Goal: Transaction & Acquisition: Purchase product/service

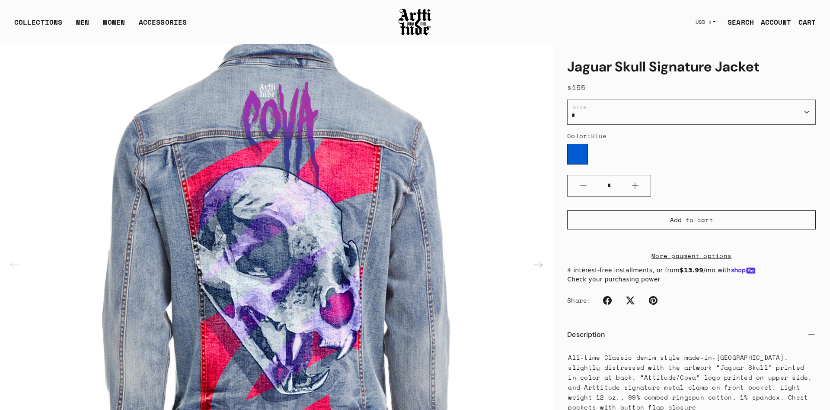
scroll to position [309, 0]
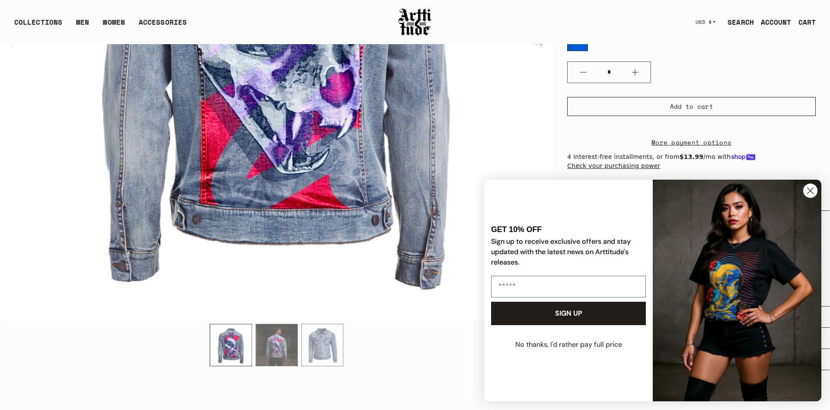
click at [280, 336] on img "2 / 3" at bounding box center [277, 345] width 42 height 42
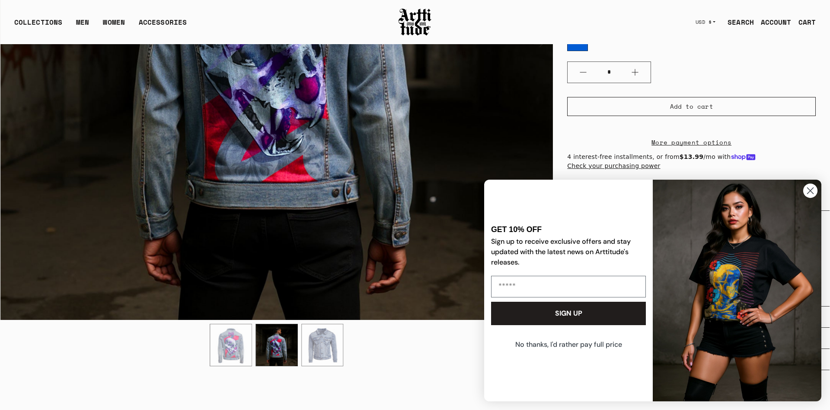
click at [317, 339] on img "3 / 3" at bounding box center [323, 345] width 42 height 42
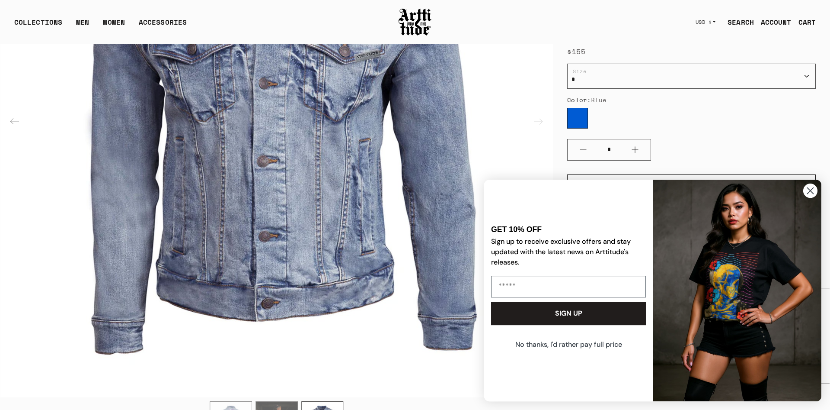
scroll to position [265, 0]
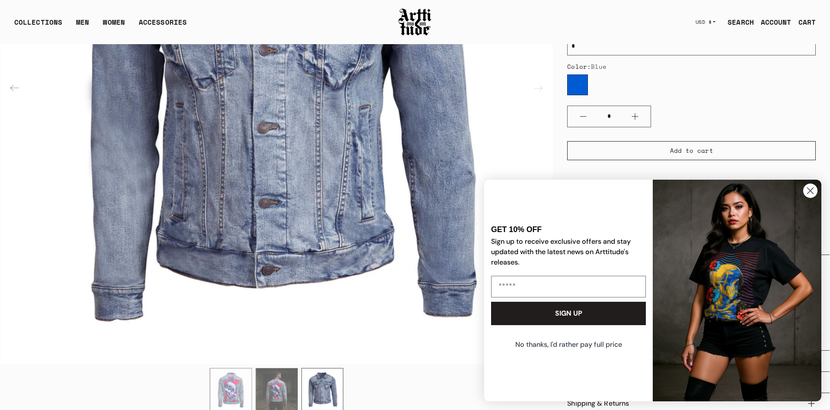
click at [230, 381] on img "1 / 3" at bounding box center [231, 389] width 42 height 42
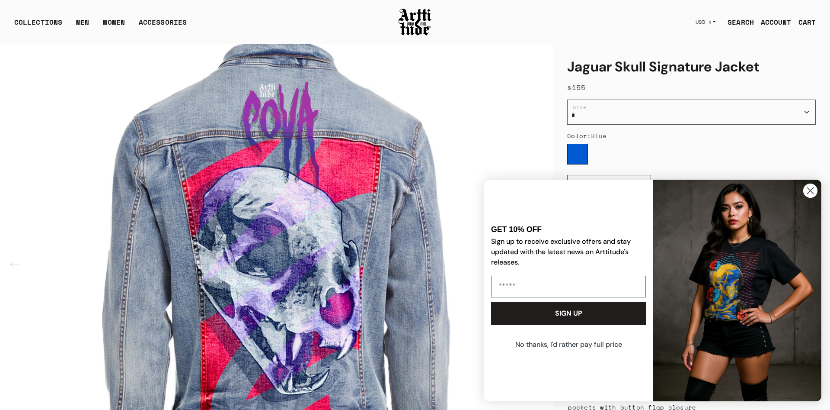
scroll to position [0, 0]
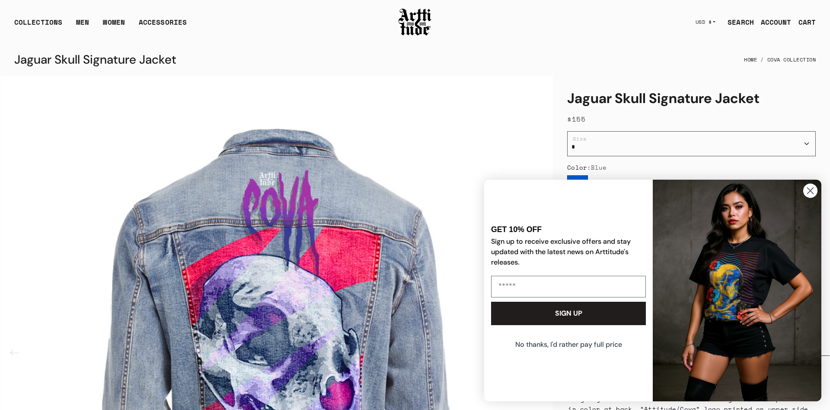
click at [421, 4] on div "COLLECTIONS ARTT Original Collection Caravaggio Collection IED Collection Cova …" at bounding box center [414, 21] width 829 height 43
click at [420, 10] on img at bounding box center [415, 21] width 35 height 29
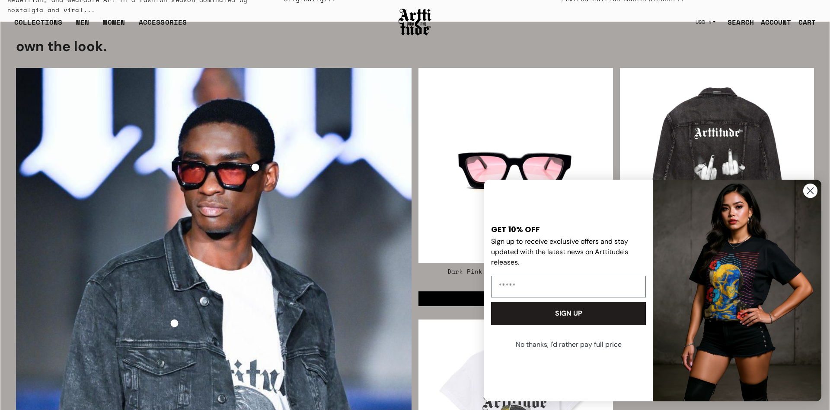
scroll to position [1456, 0]
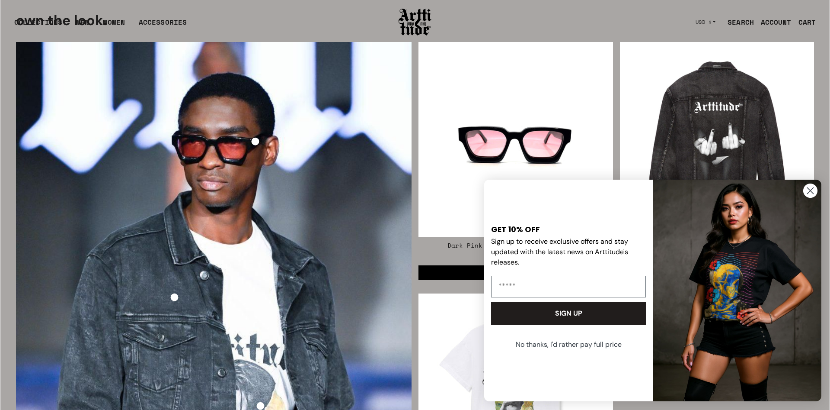
click at [808, 189] on circle "Close dialog" at bounding box center [810, 190] width 14 height 14
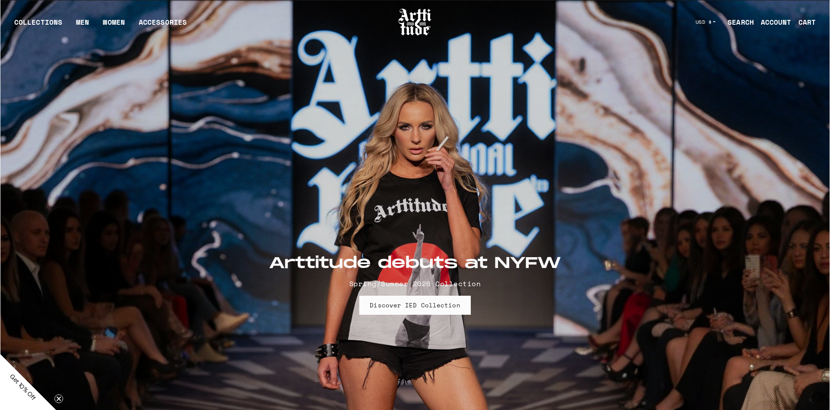
scroll to position [1456, 0]
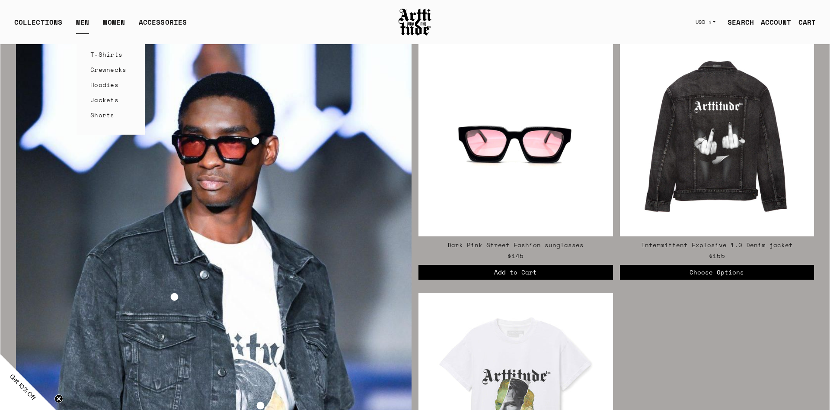
click at [113, 83] on link "Hoodies" at bounding box center [110, 84] width 41 height 15
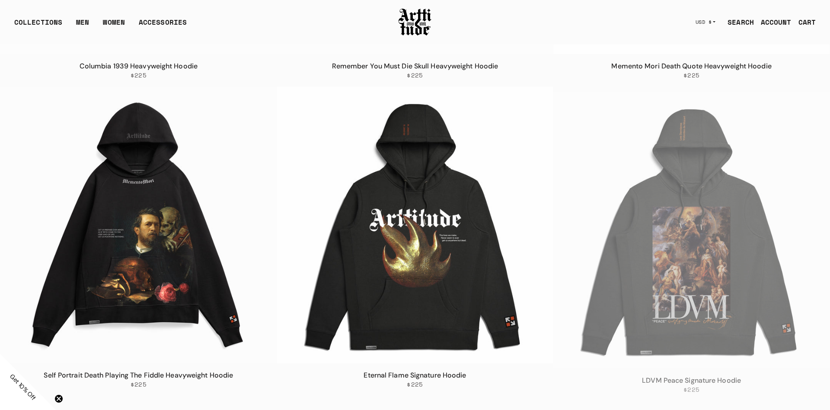
scroll to position [1632, 0]
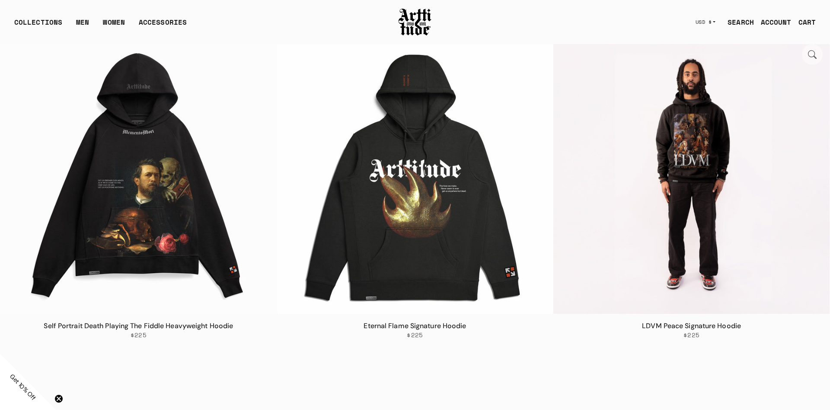
click at [707, 157] on img at bounding box center [692, 175] width 276 height 276
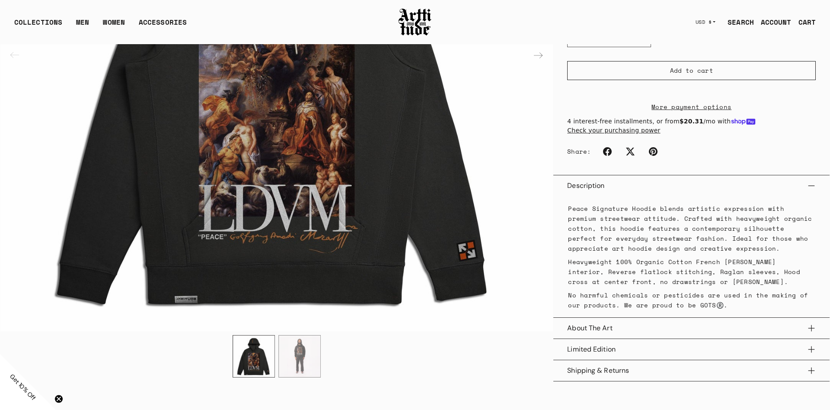
scroll to position [309, 0]
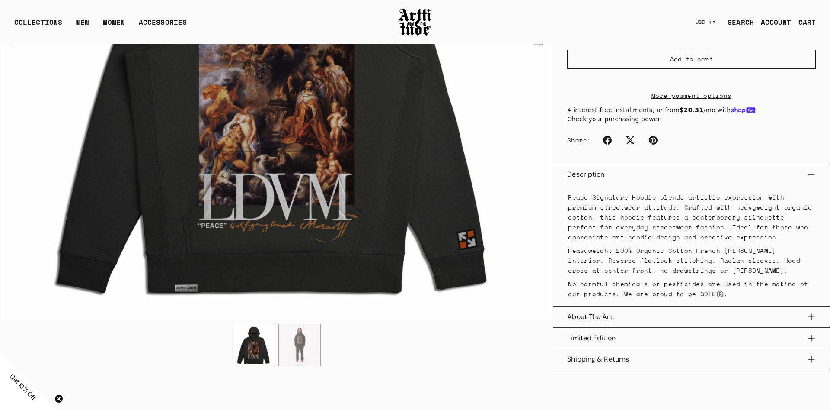
click at [654, 319] on button "About The Art" at bounding box center [691, 316] width 249 height 21
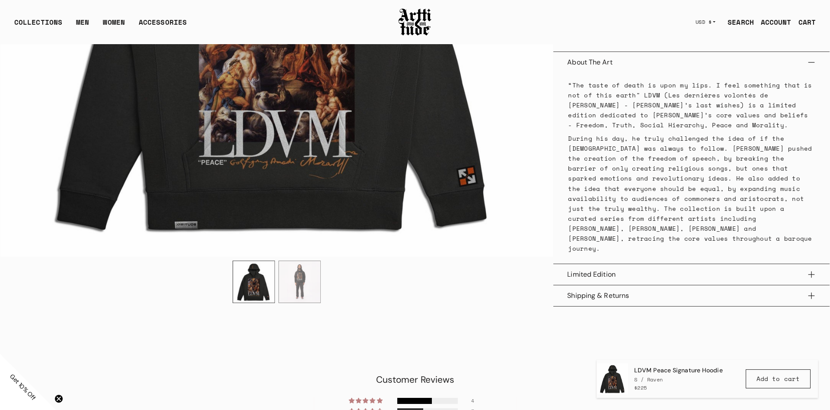
scroll to position [486, 0]
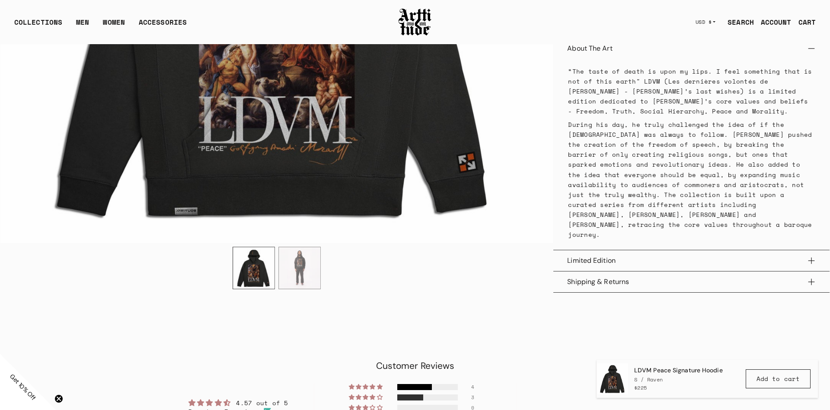
click at [583, 257] on button "Limited Edition" at bounding box center [691, 260] width 249 height 21
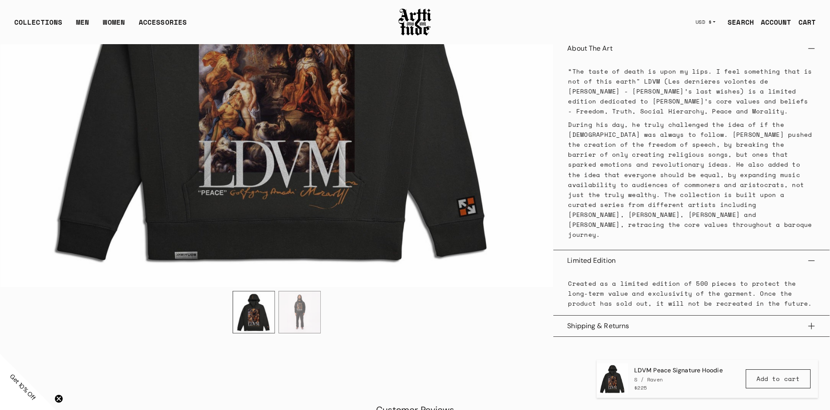
click at [264, 312] on img "1 / 2" at bounding box center [254, 312] width 42 height 42
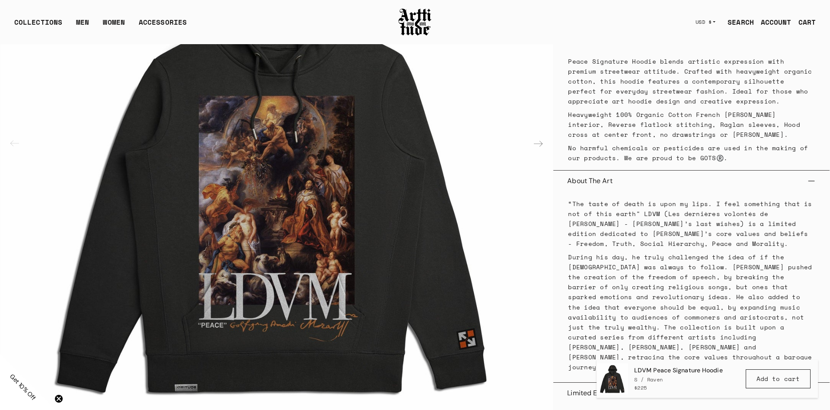
scroll to position [442, 0]
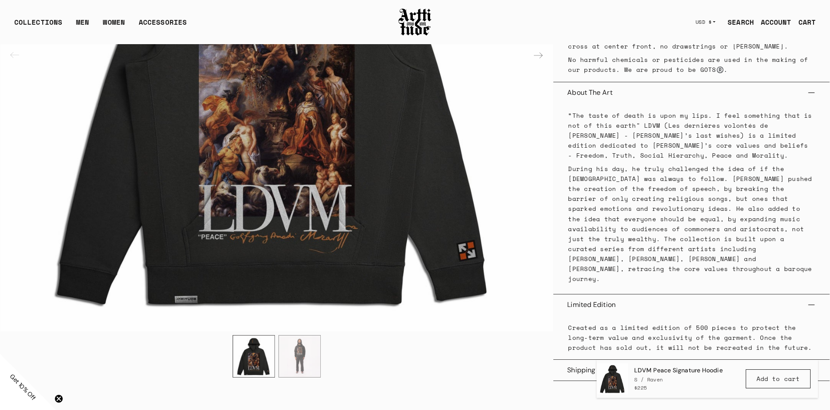
click at [307, 352] on img "2 / 2" at bounding box center [300, 356] width 42 height 42
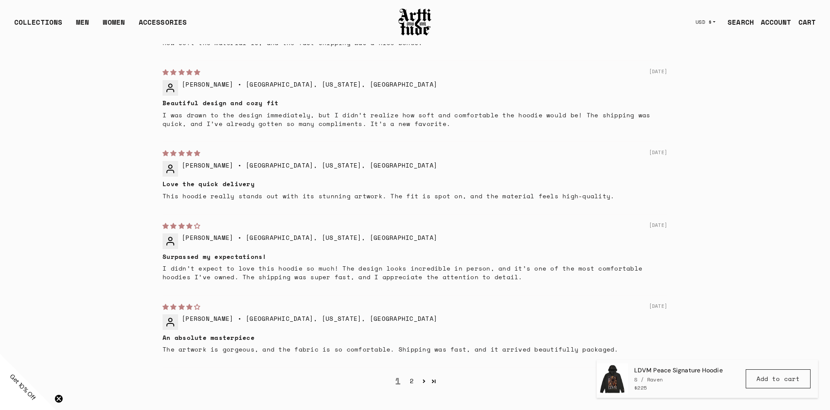
scroll to position [1103, 0]
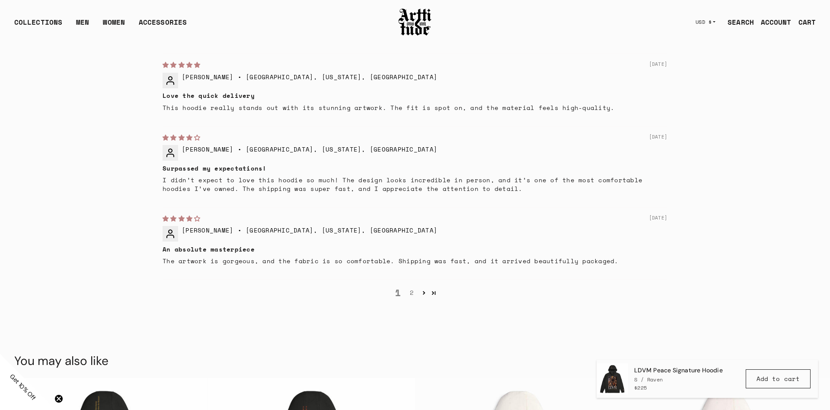
click at [414, 291] on link "2" at bounding box center [412, 293] width 14 height 10
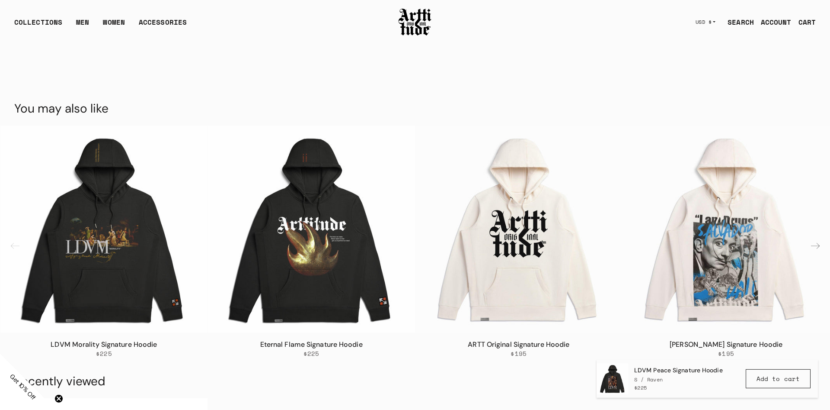
scroll to position [1214, 0]
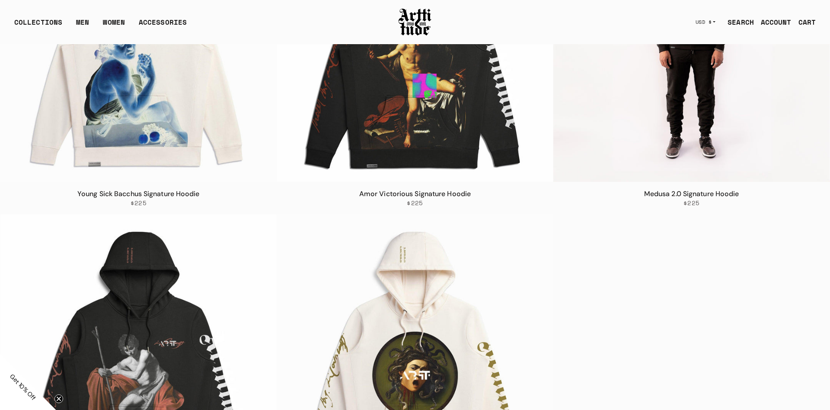
scroll to position [2912, 0]
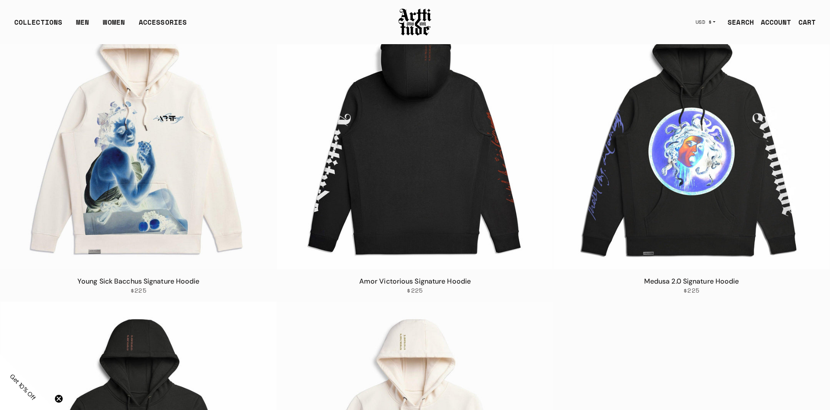
click at [394, 138] on img at bounding box center [415, 131] width 276 height 276
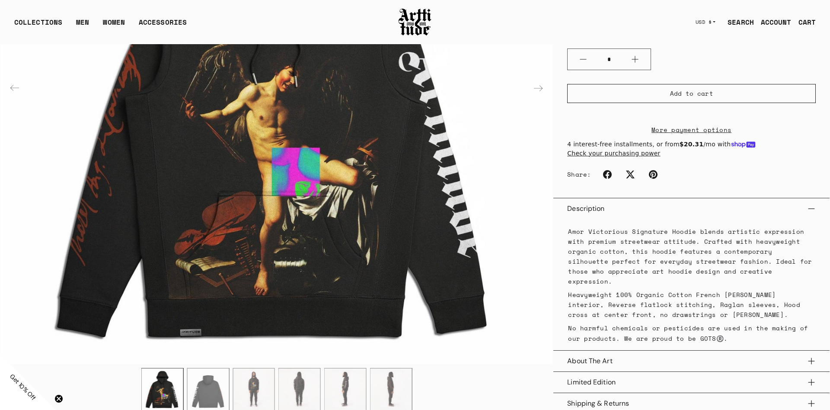
scroll to position [353, 0]
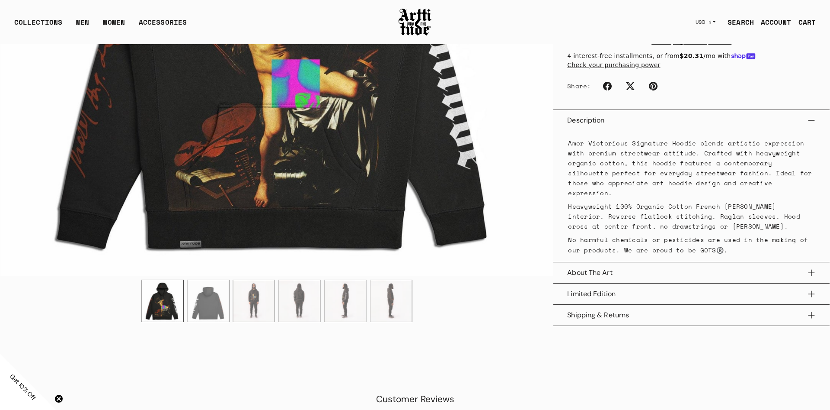
click at [609, 269] on button "About The Art" at bounding box center [691, 272] width 249 height 21
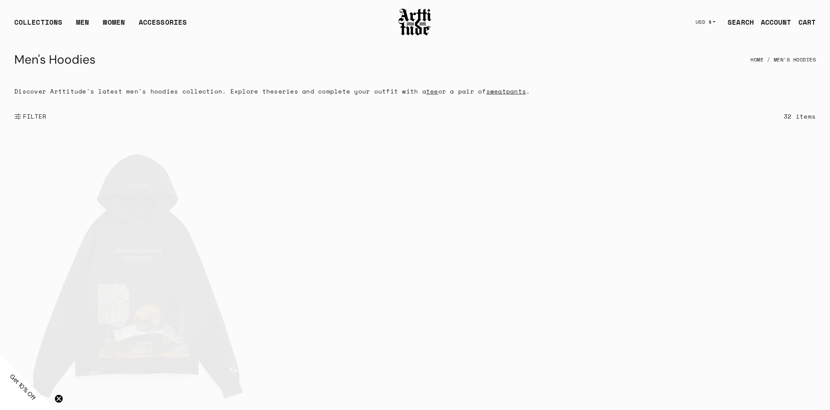
drag, startPoint x: 582, startPoint y: 230, endPoint x: 569, endPoint y: 16, distance: 213.6
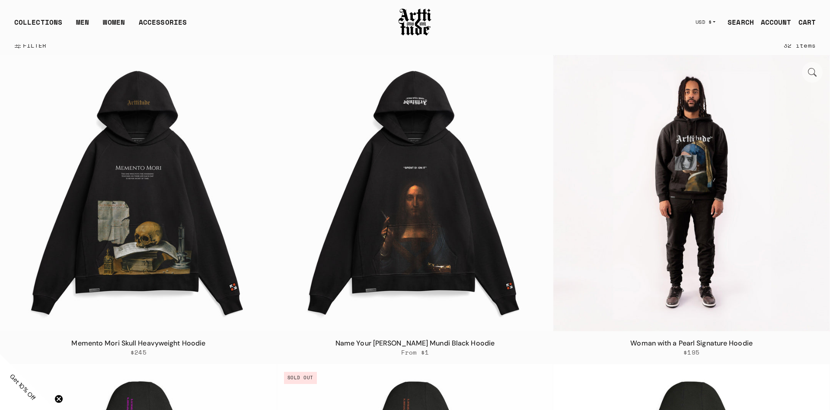
scroll to position [133, 0]
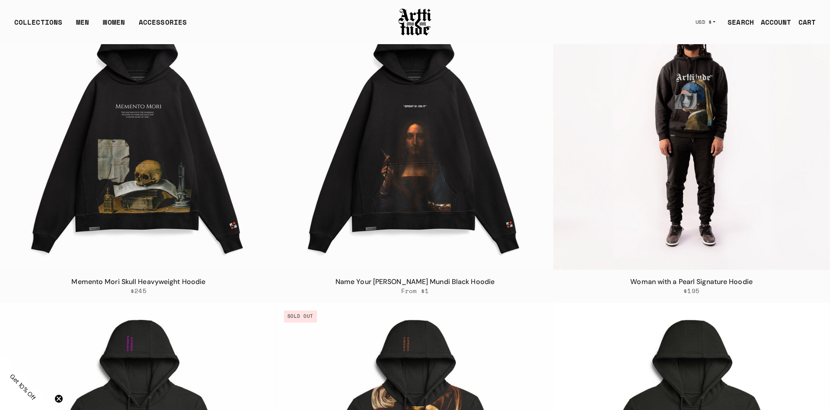
click at [685, 161] on img at bounding box center [692, 132] width 276 height 276
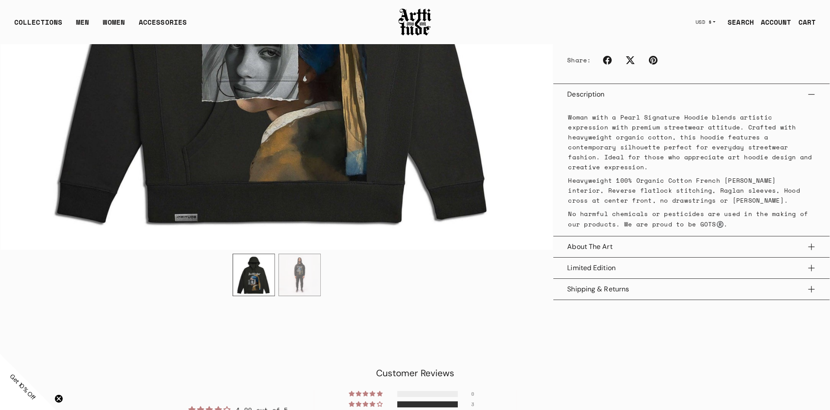
scroll to position [397, 0]
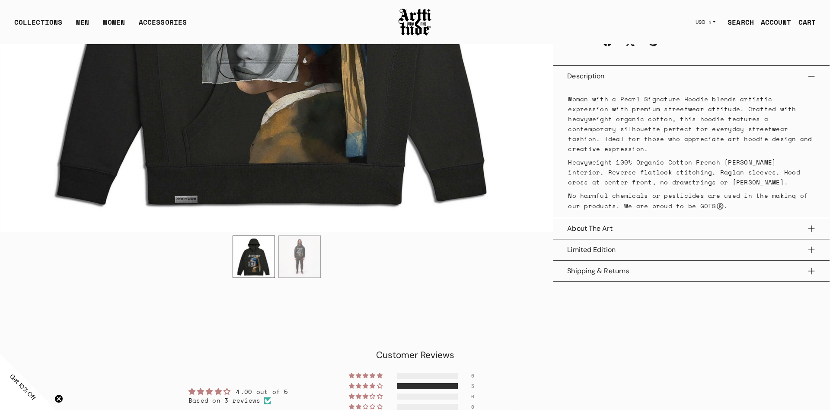
click at [609, 228] on button "About The Art" at bounding box center [691, 228] width 249 height 21
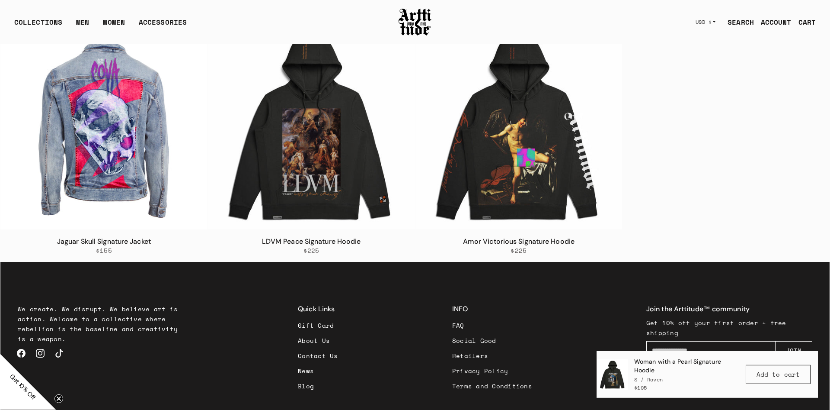
scroll to position [1456, 0]
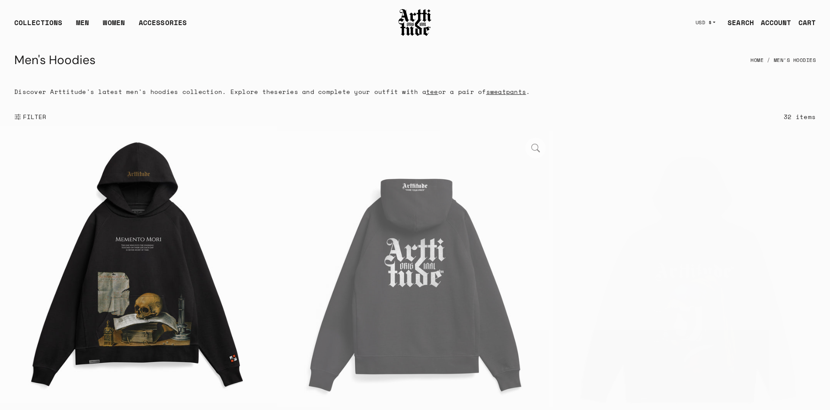
scroll to position [133, 0]
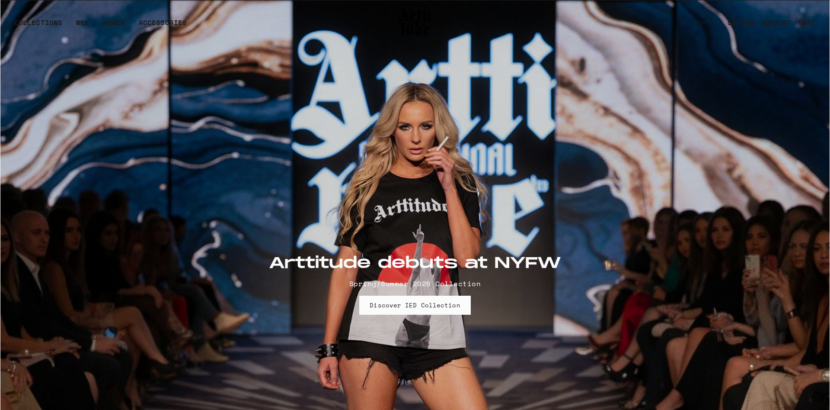
scroll to position [1456, 0]
